Goal: Task Accomplishment & Management: Manage account settings

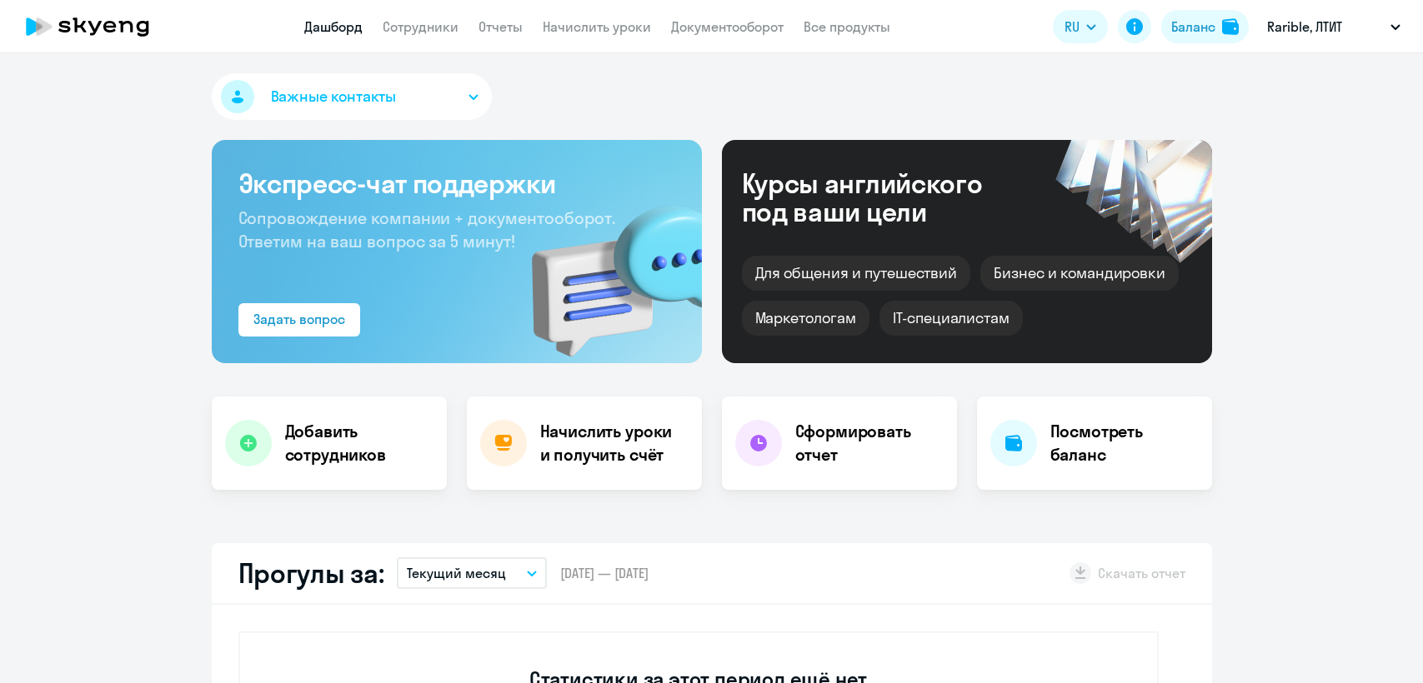
select select "30"
click at [1205, 35] on div "Баланс" at bounding box center [1193, 27] width 44 height 20
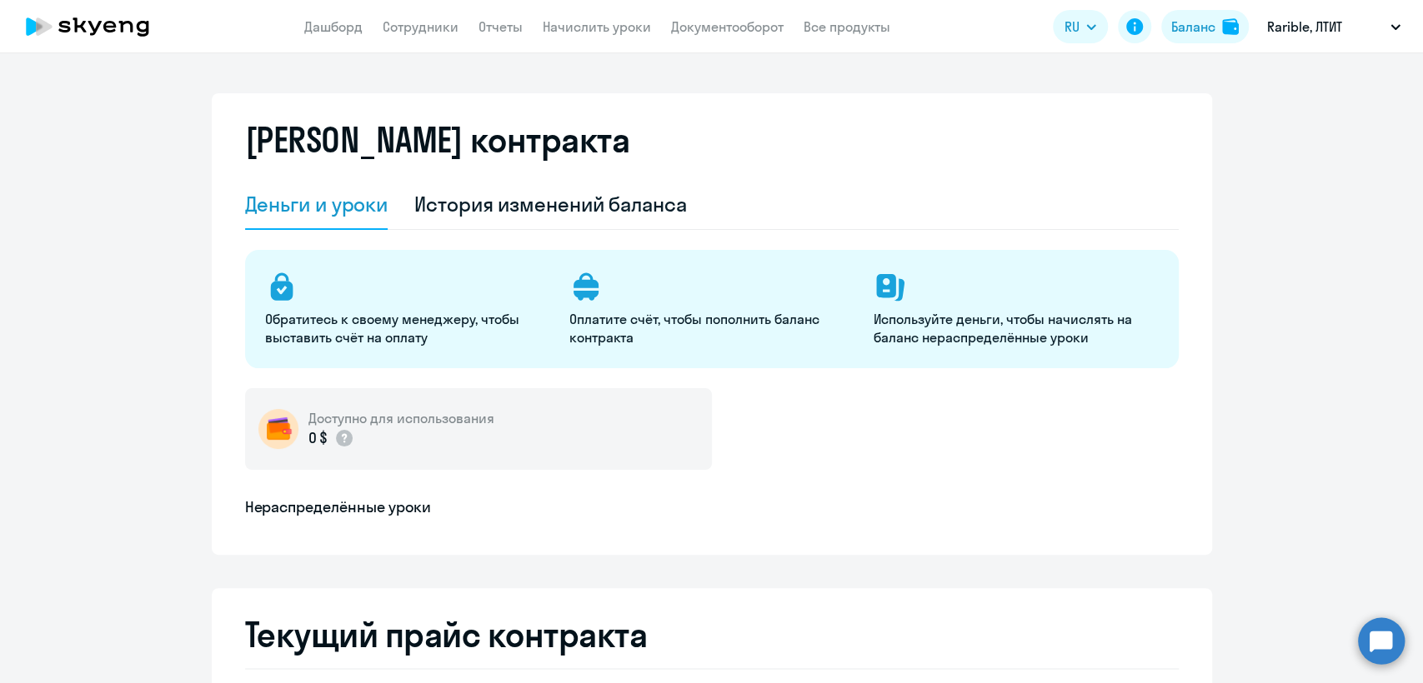
select select "english_adult_not_native_speaker"
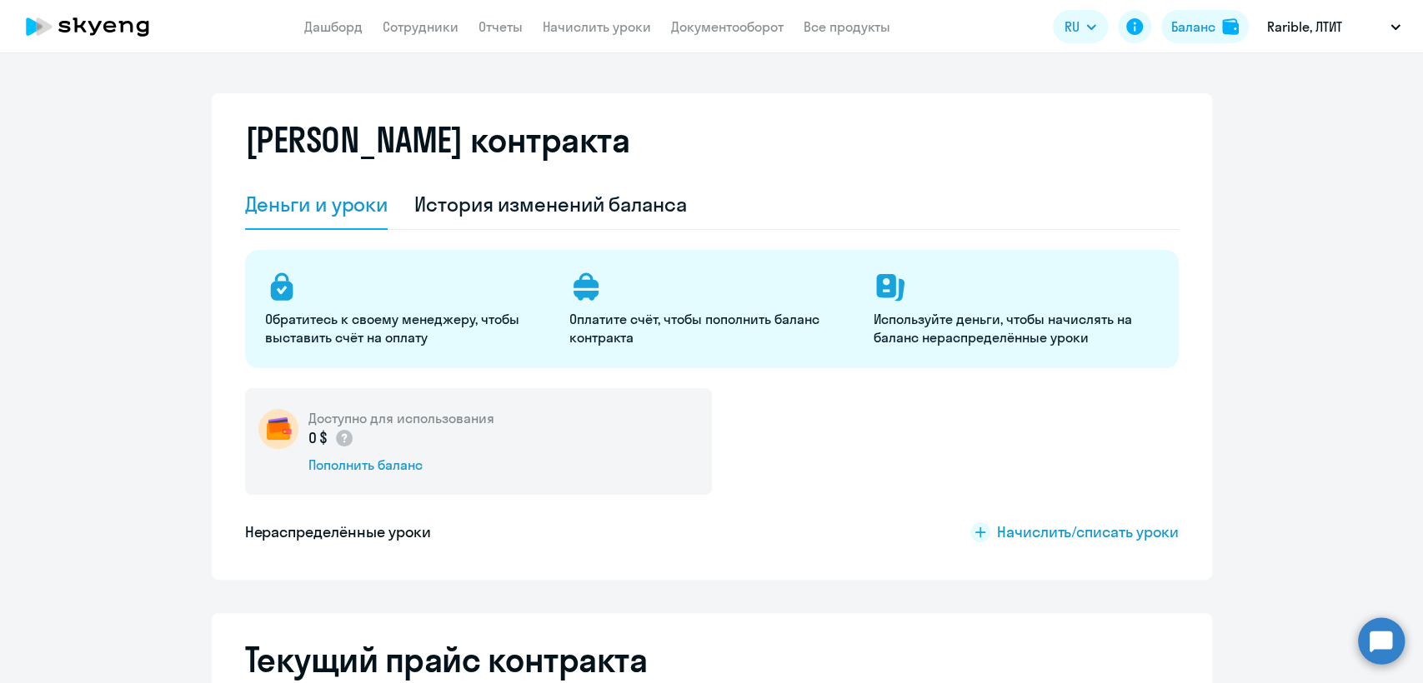
click at [1386, 642] on circle at bounding box center [1381, 641] width 47 height 47
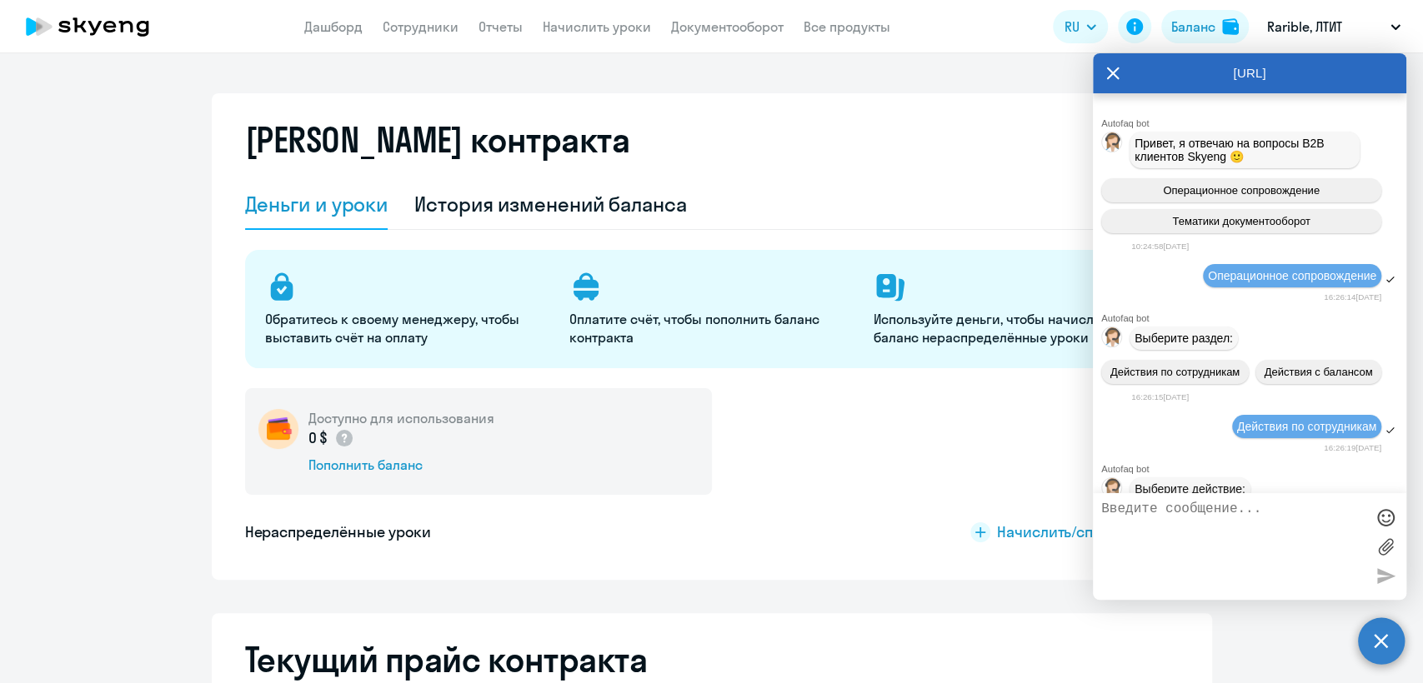
scroll to position [15161, 0]
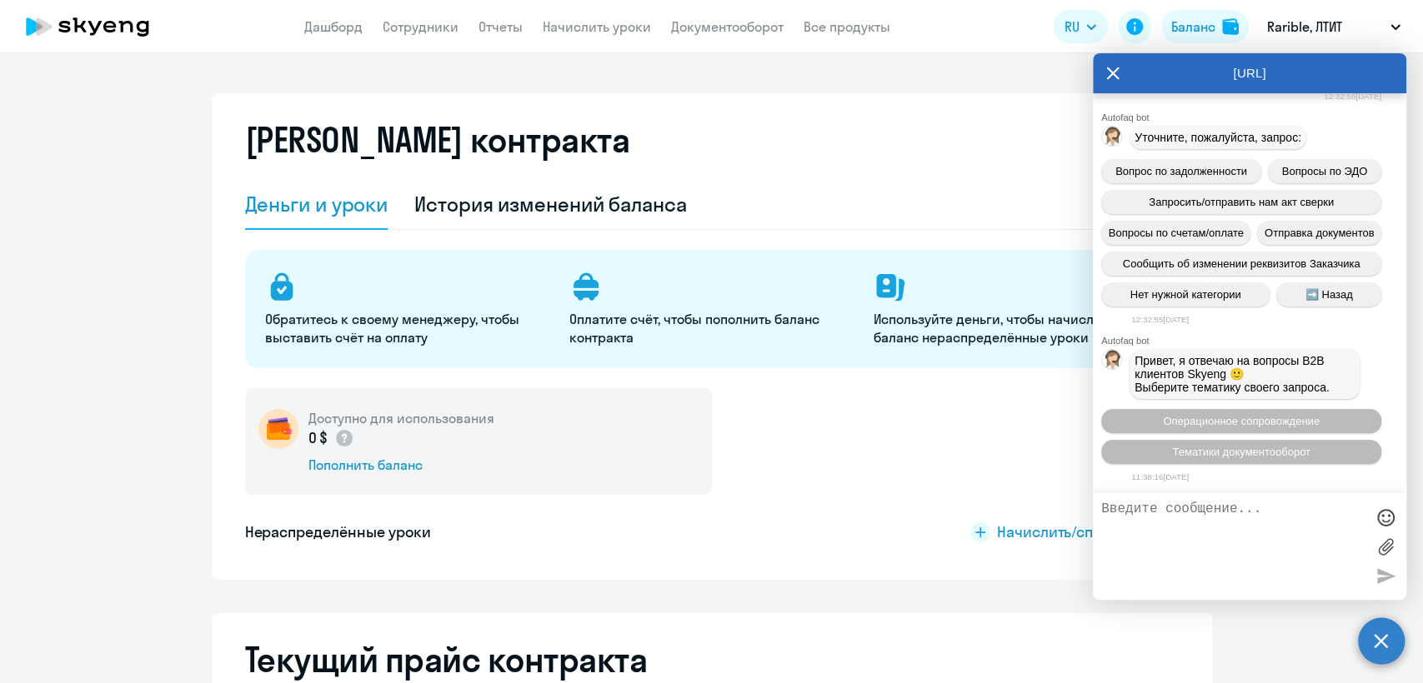
click at [1380, 645] on circle at bounding box center [1381, 641] width 47 height 47
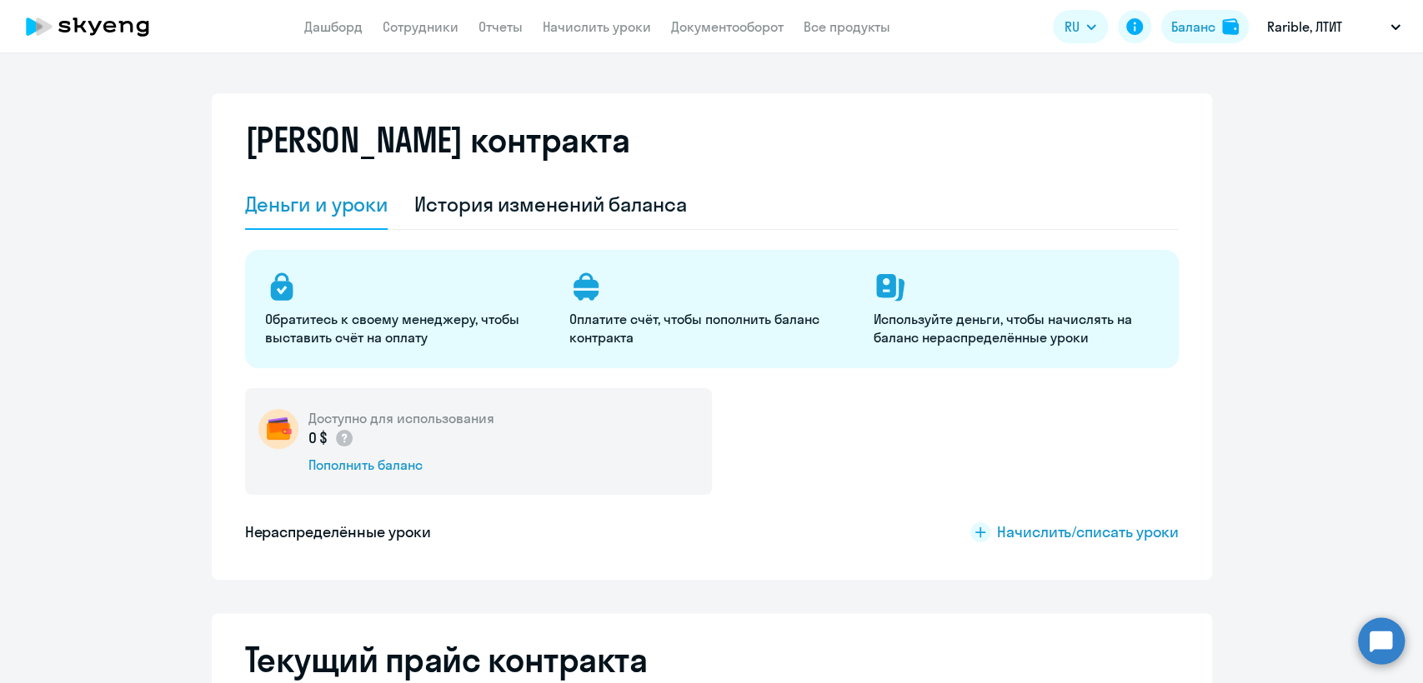
click at [1360, 630] on circle at bounding box center [1381, 641] width 47 height 47
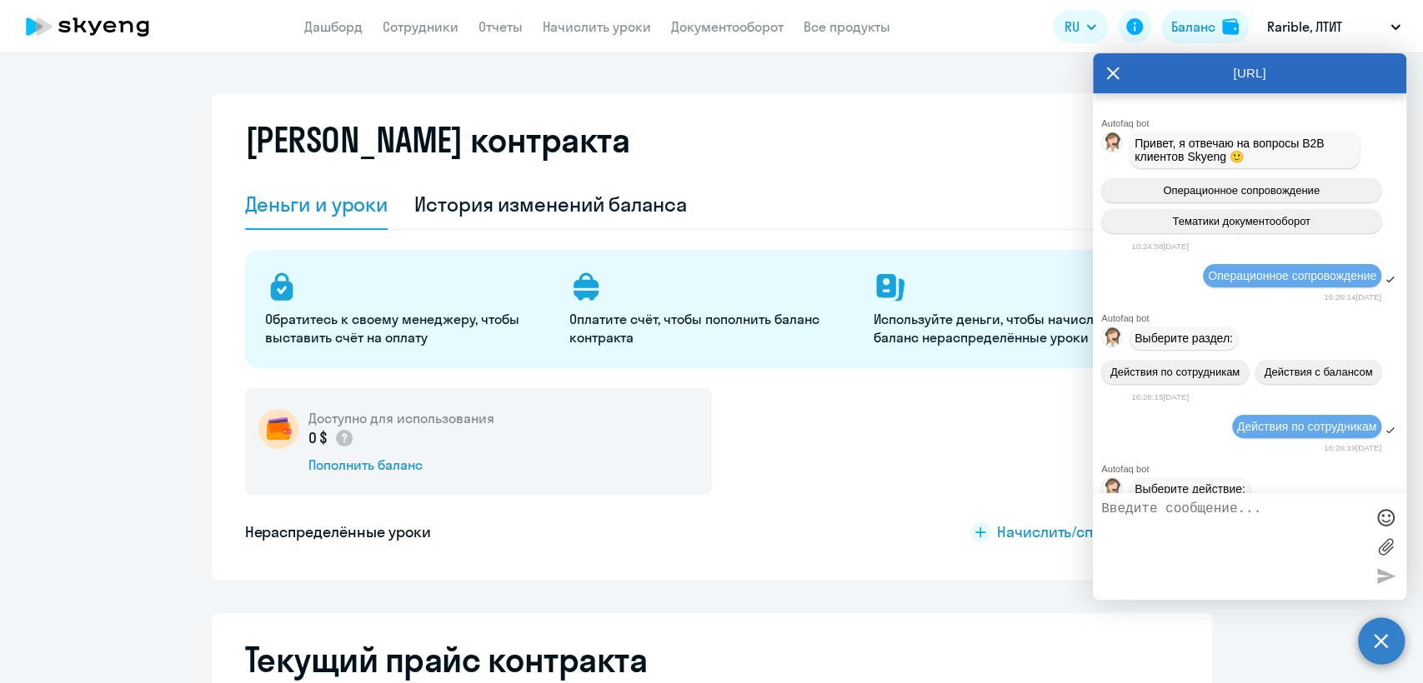
scroll to position [15154, 0]
